Goal: Task Accomplishment & Management: Manage account settings

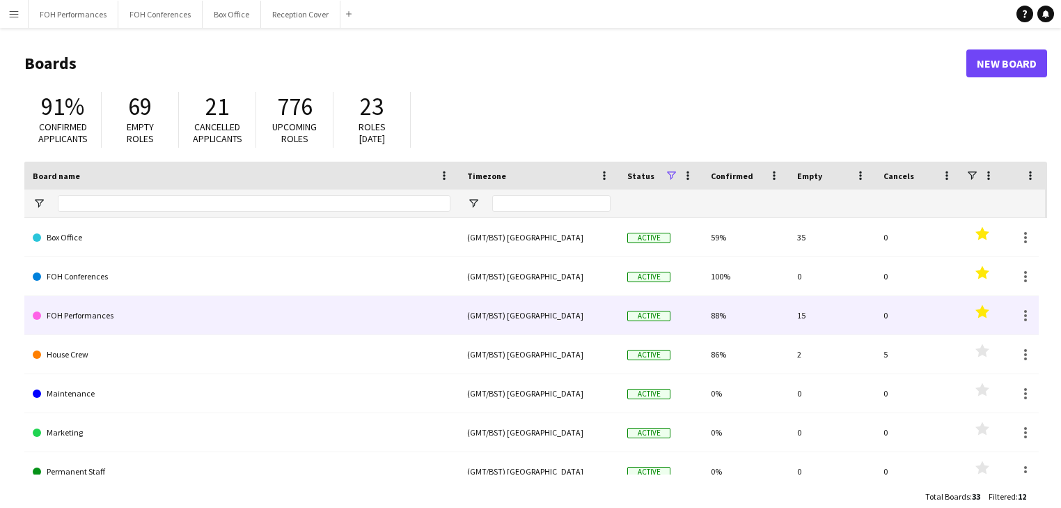
click at [120, 322] on link "FOH Performances" at bounding box center [242, 315] width 418 height 39
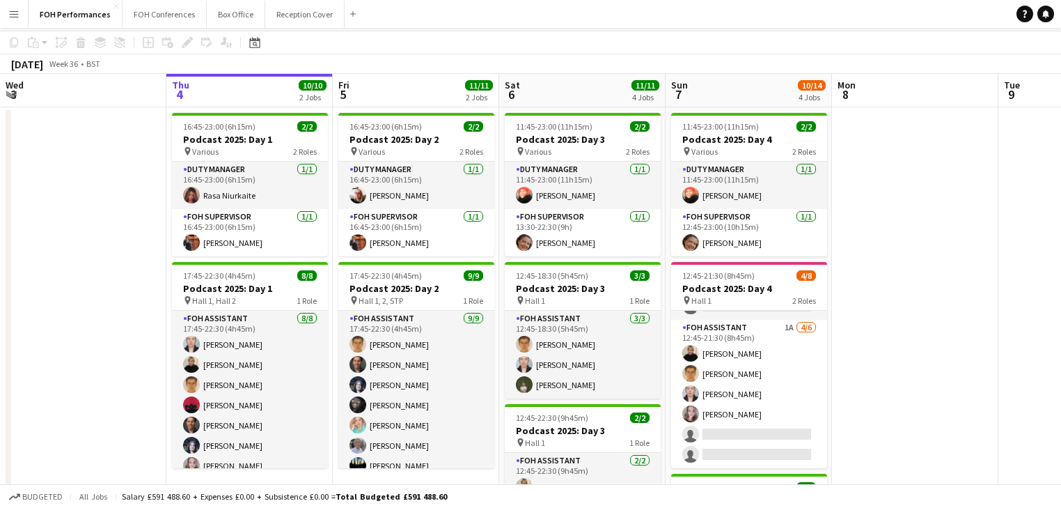
scroll to position [74, 0]
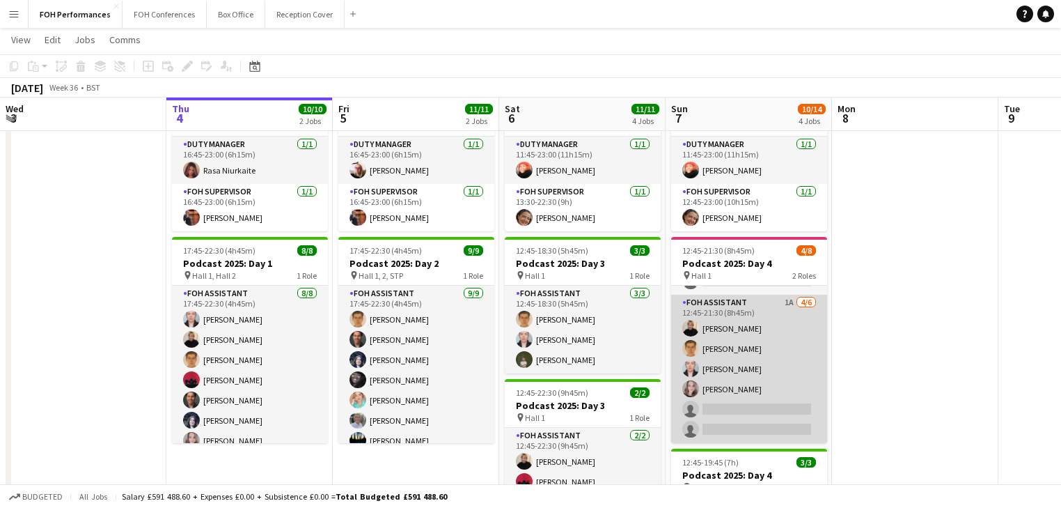
click at [757, 389] on app-card-role "FOH Assistant 1A [DATE] 12:45-21:30 (8h45m) [PERSON_NAME] [PERSON_NAME] [PERSON…" at bounding box center [749, 369] width 156 height 148
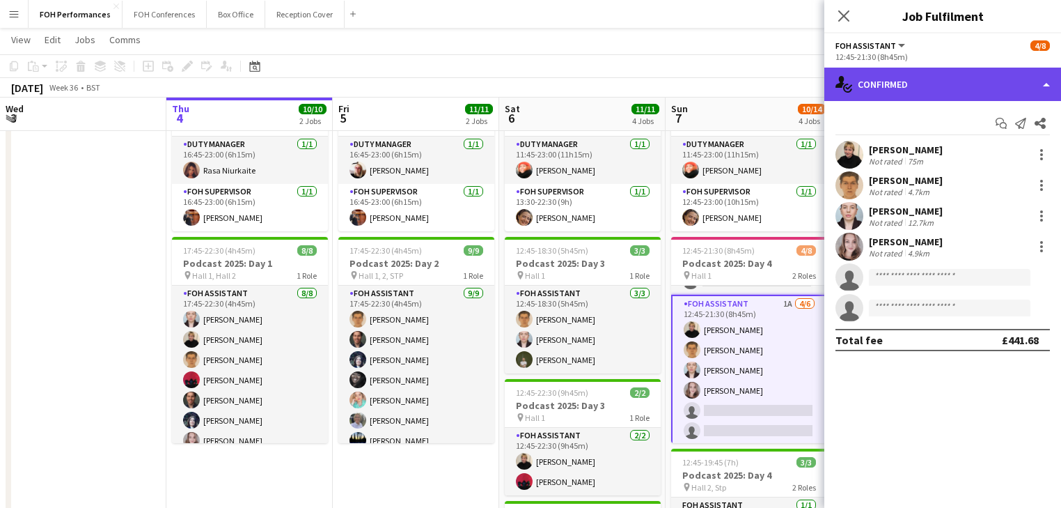
click at [936, 86] on div "single-neutral-actions-check-2 Confirmed" at bounding box center [942, 84] width 237 height 33
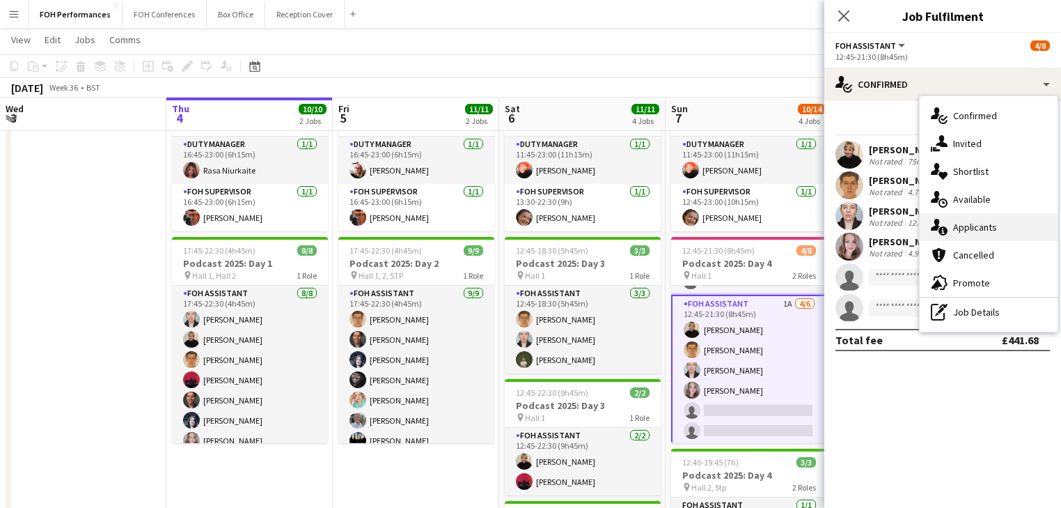
click at [974, 232] on span "Applicants" at bounding box center [975, 227] width 44 height 13
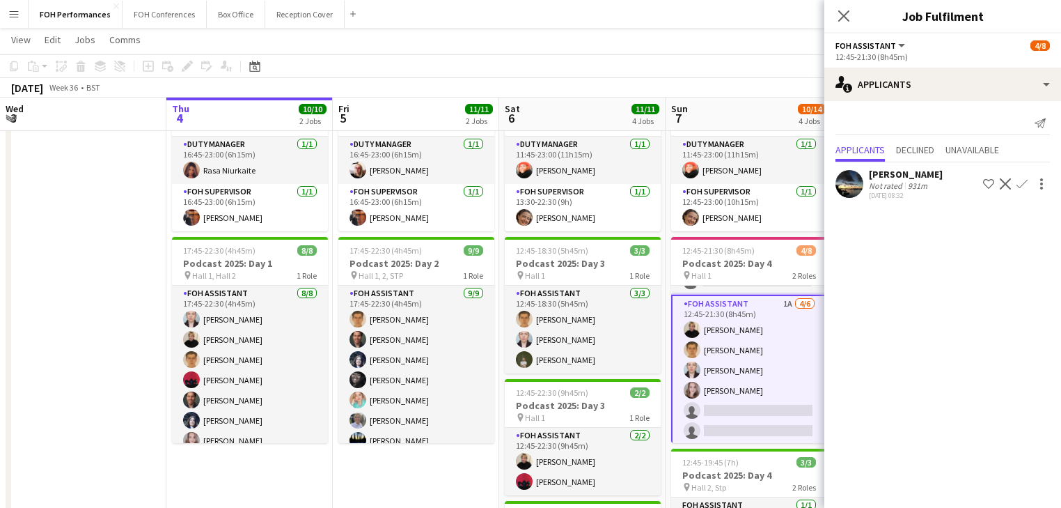
click at [1023, 185] on app-icon "Confirm" at bounding box center [1022, 183] width 11 height 11
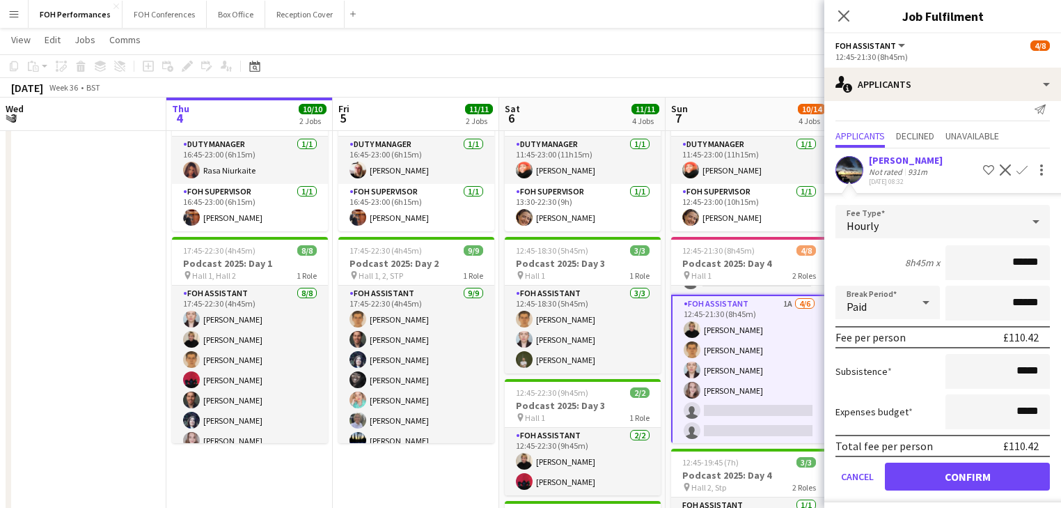
scroll to position [20, 0]
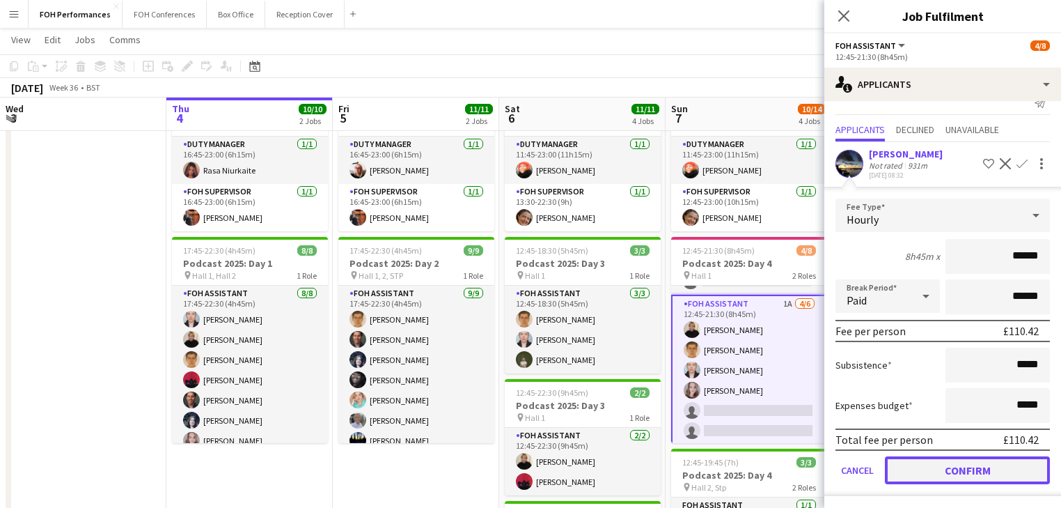
click at [930, 470] on button "Confirm" at bounding box center [967, 470] width 165 height 28
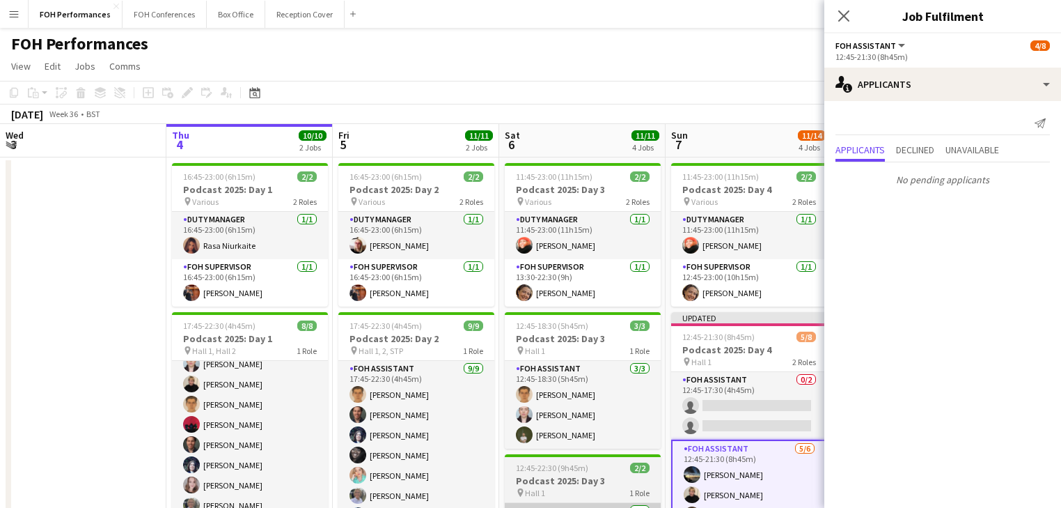
scroll to position [74, 0]
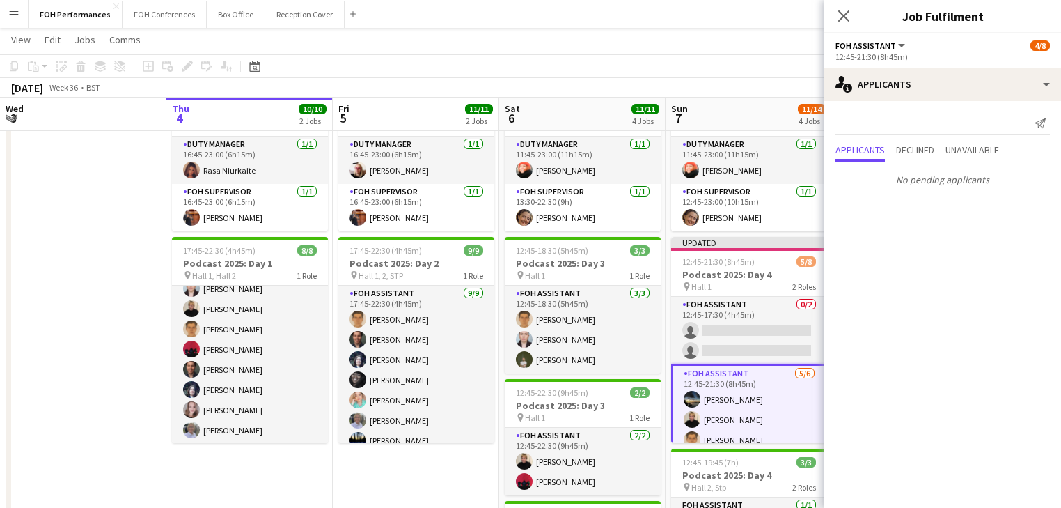
click at [120, 345] on app-date-cell at bounding box center [83, 413] width 166 height 663
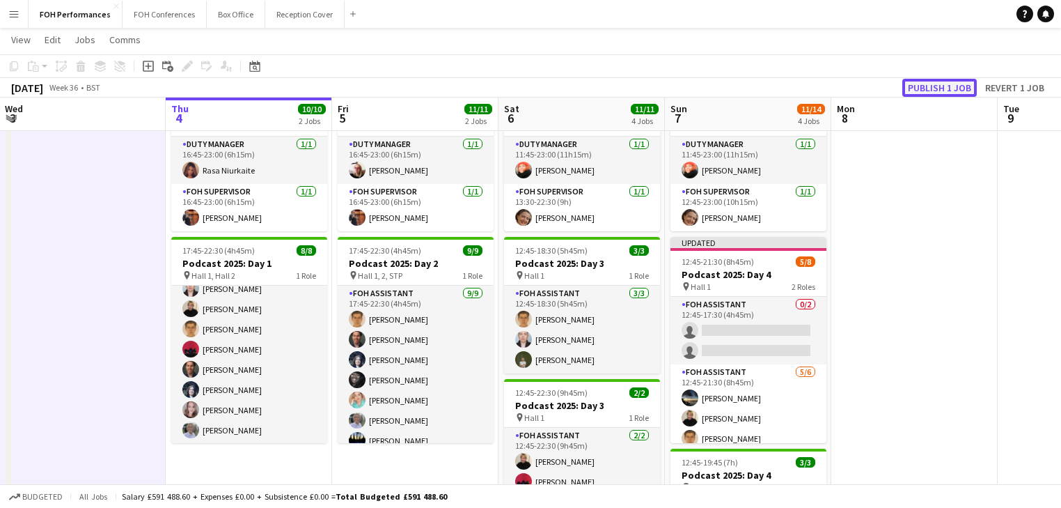
click at [942, 86] on button "Publish 1 job" at bounding box center [939, 88] width 74 height 18
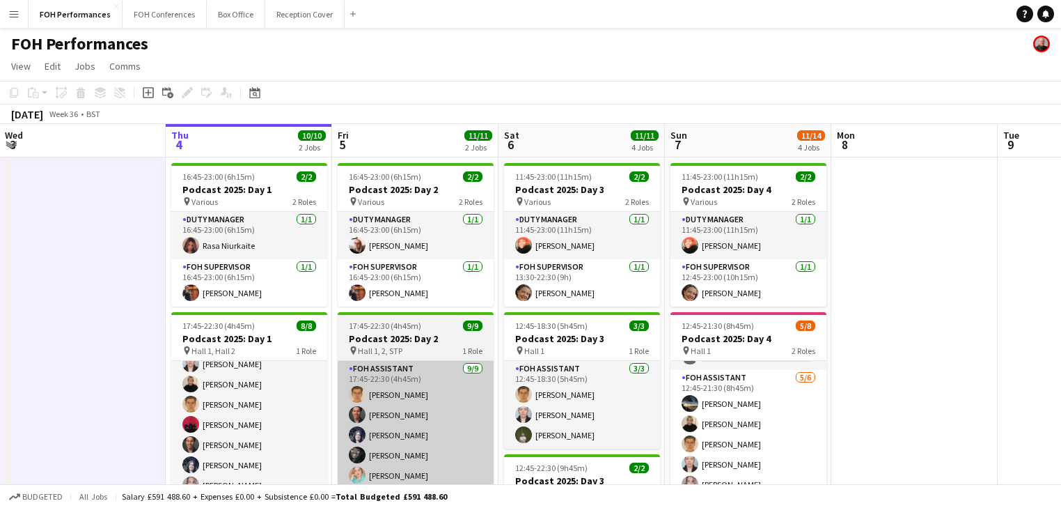
scroll to position [0, 0]
